Goal: Find specific page/section: Find specific page/section

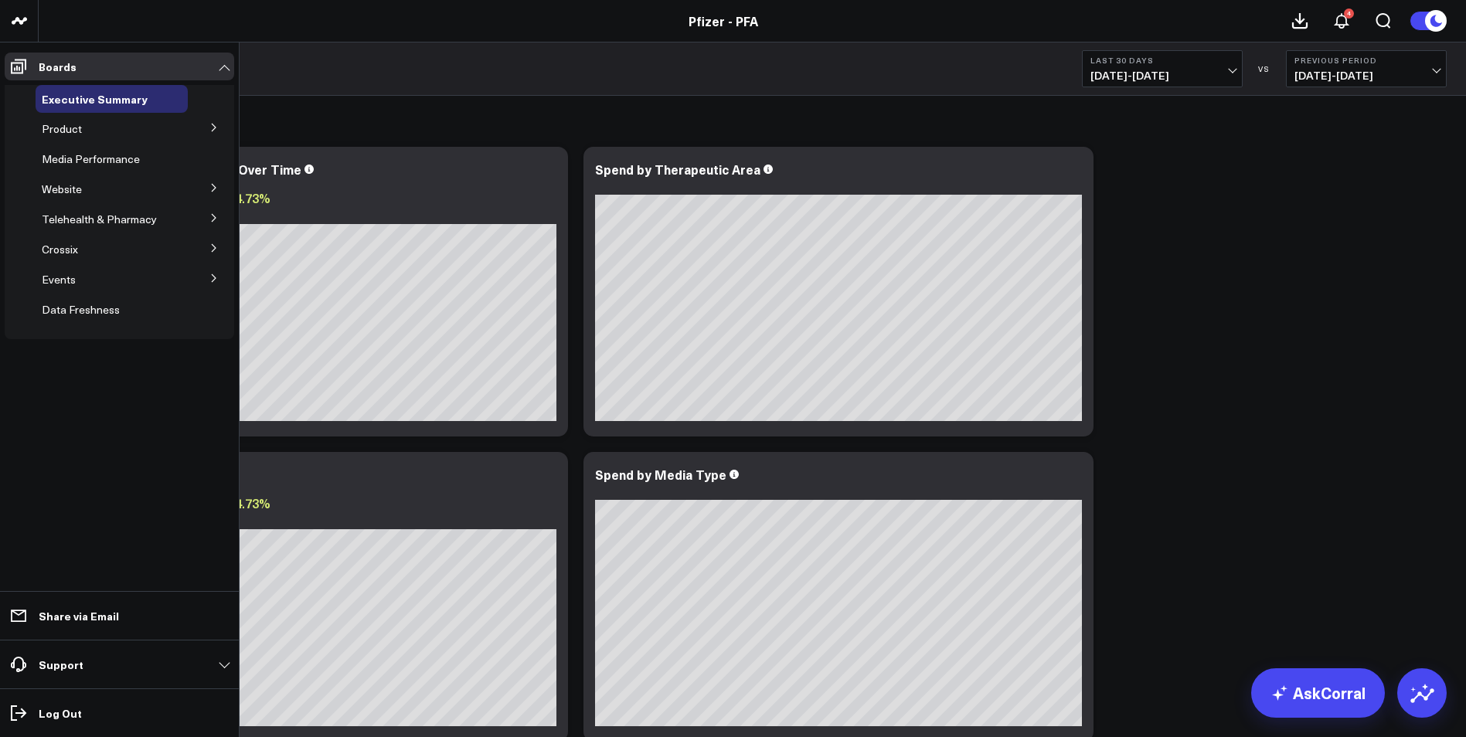
click at [209, 123] on icon at bounding box center [213, 127] width 9 height 9
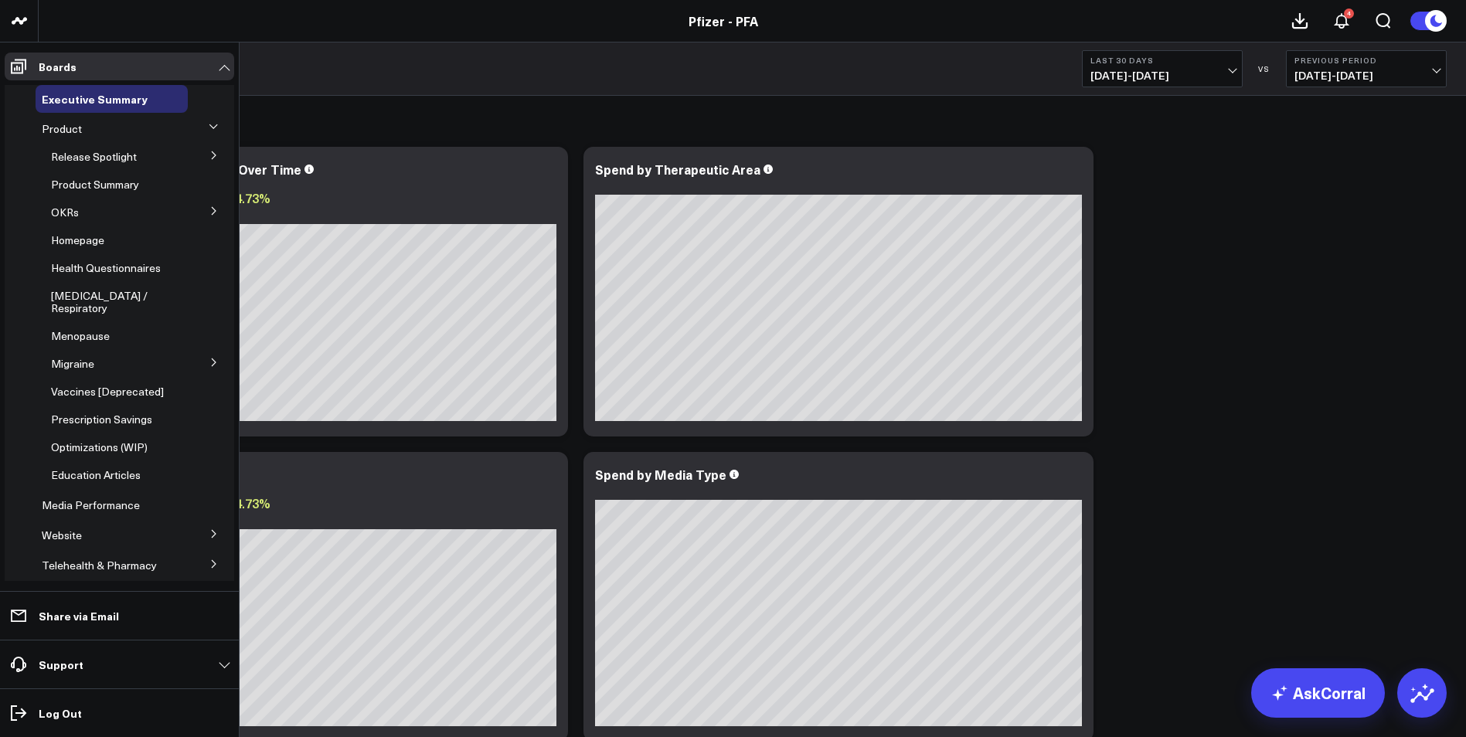
click at [127, 412] on span "Prescription Savings" at bounding box center [101, 419] width 101 height 15
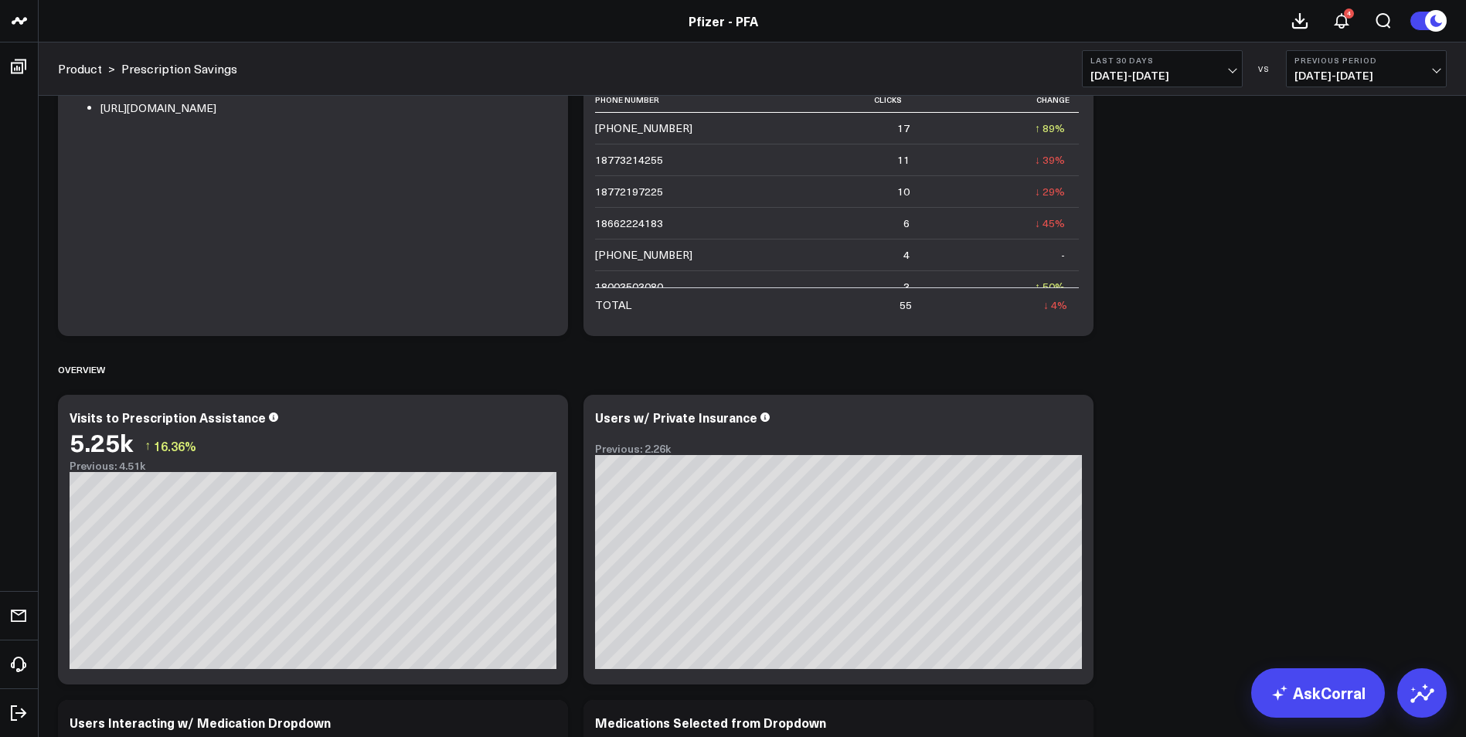
scroll to position [464, 0]
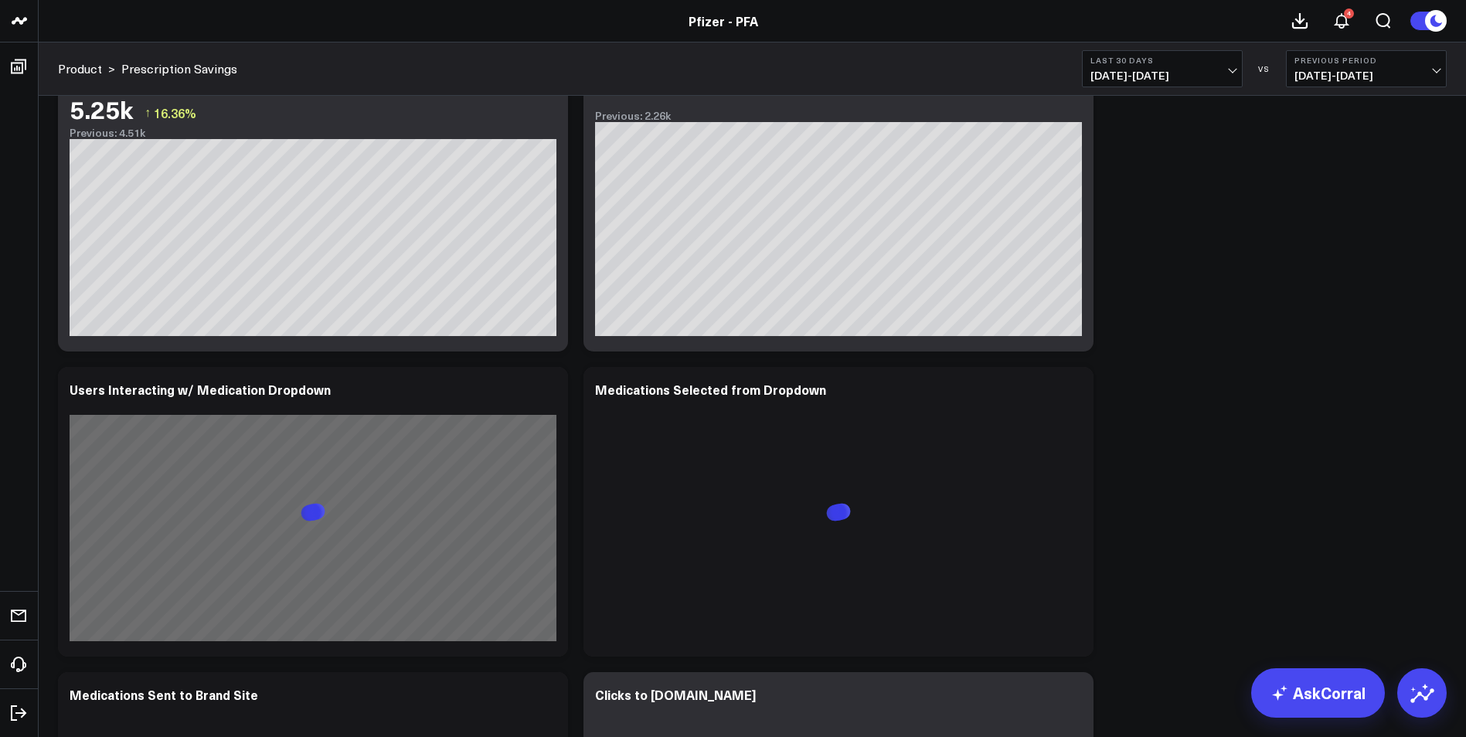
click at [1217, 71] on span "[DATE] - [DATE]" at bounding box center [1163, 76] width 144 height 12
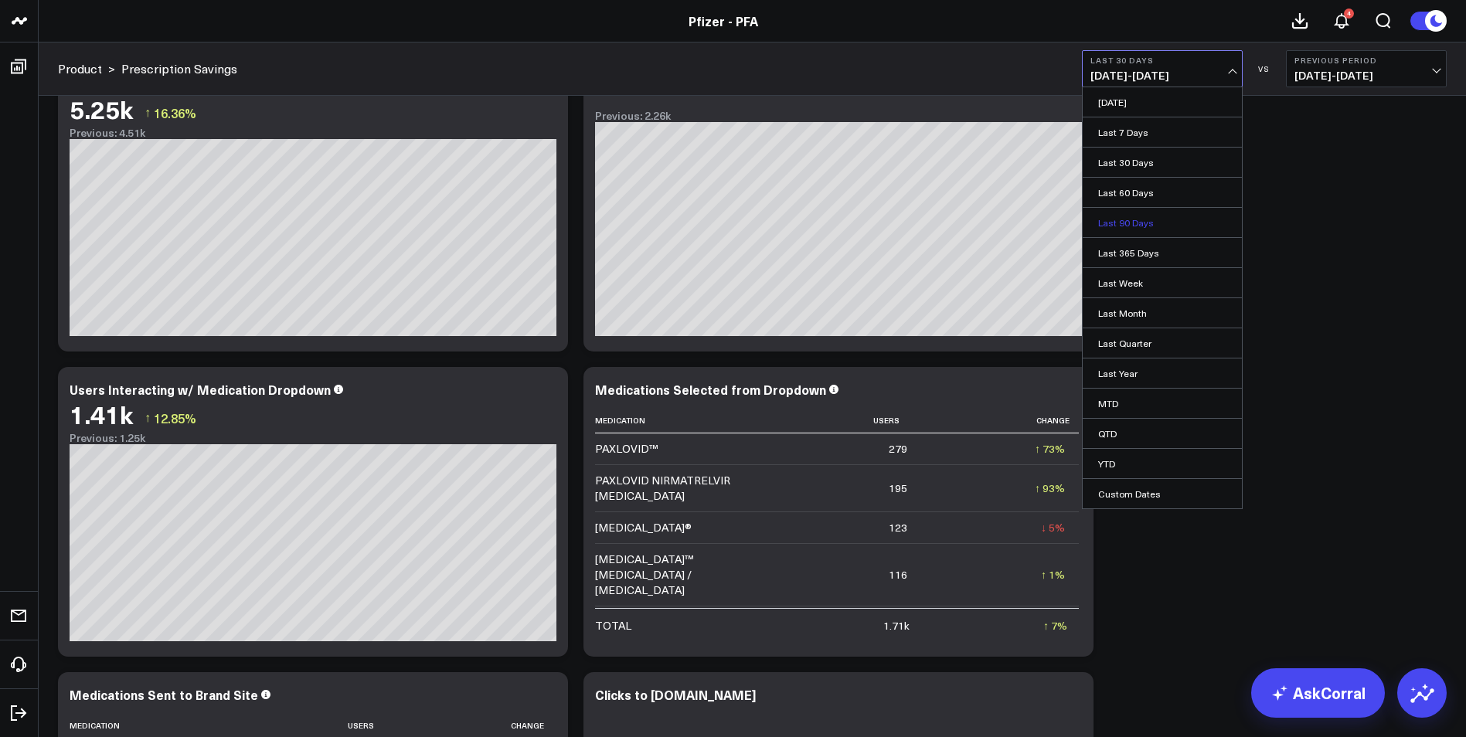
click at [1177, 213] on link "Last 90 Days" at bounding box center [1162, 222] width 159 height 29
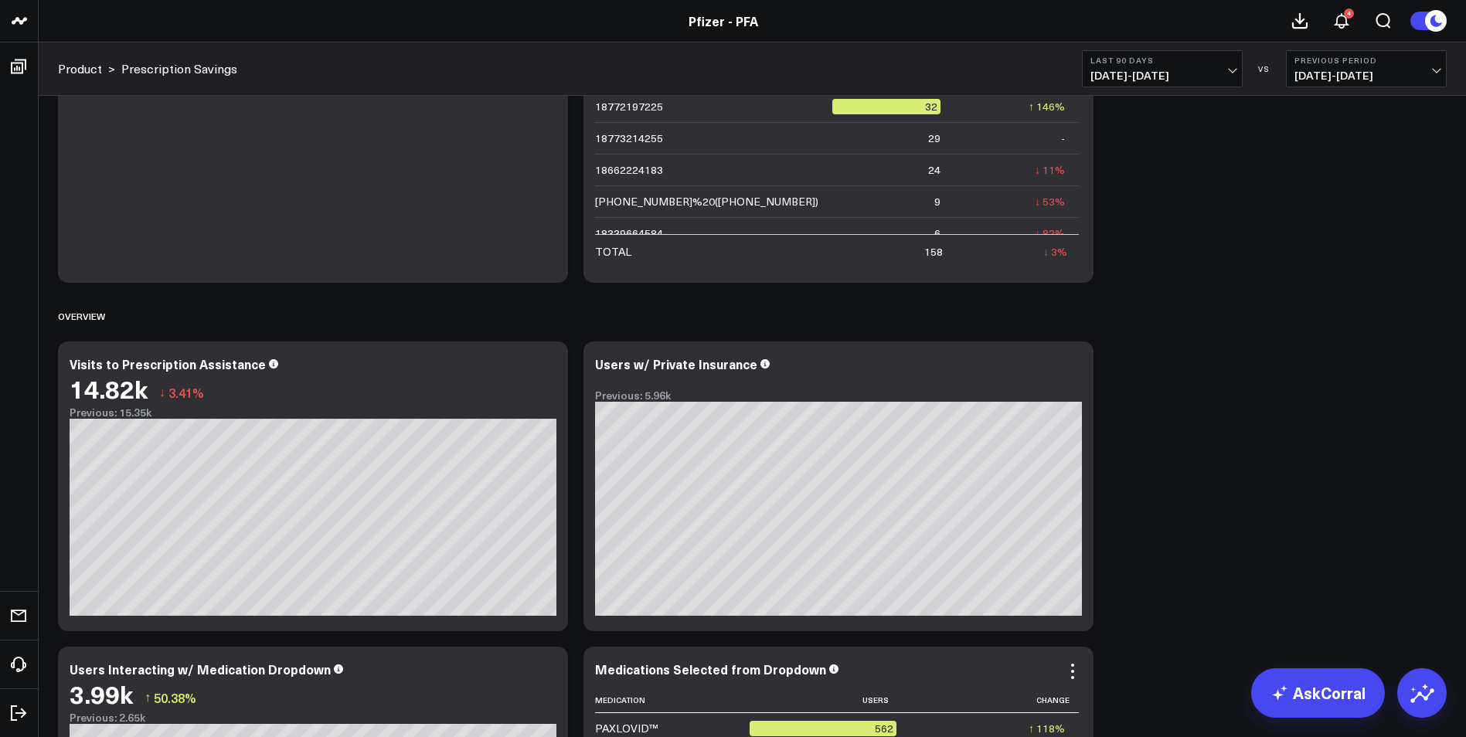
scroll to position [416, 0]
